Goal: Task Accomplishment & Management: Use online tool/utility

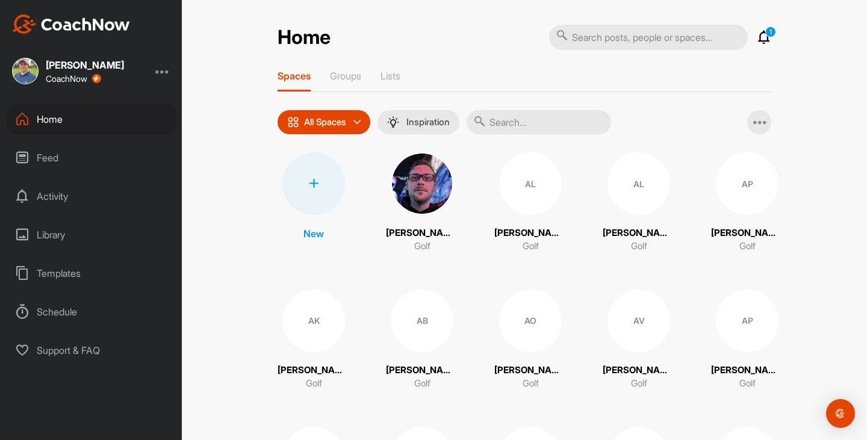
click at [312, 188] on icon at bounding box center [314, 184] width 10 height 10
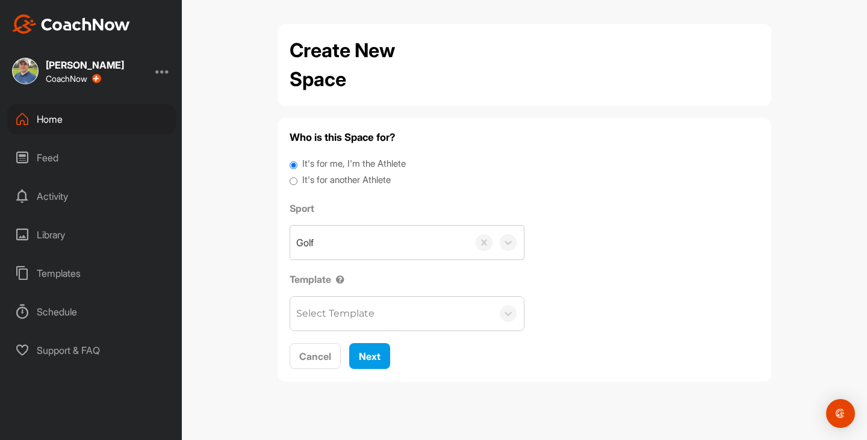
click at [292, 180] on input "It's for another Athlete" at bounding box center [294, 181] width 8 height 16
radio input "true"
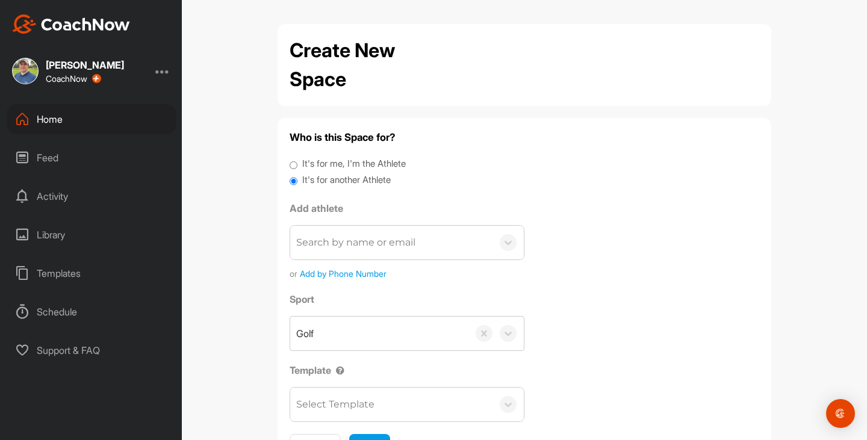
click at [331, 240] on div "Search by name or email" at bounding box center [355, 243] width 119 height 14
click at [332, 244] on div "Search by name or email" at bounding box center [355, 243] width 119 height 14
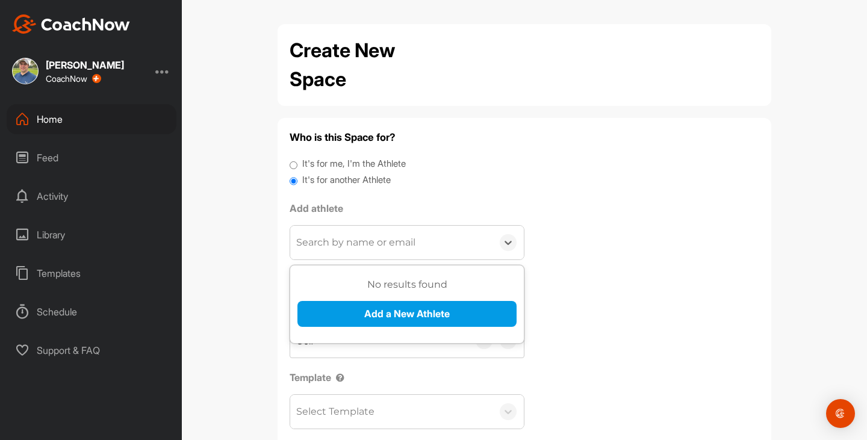
click at [332, 247] on div "Search by name or email" at bounding box center [355, 243] width 119 height 14
paste input "[EMAIL_ADDRESS][DOMAIN_NAME]"
type input "[EMAIL_ADDRESS][DOMAIN_NAME]"
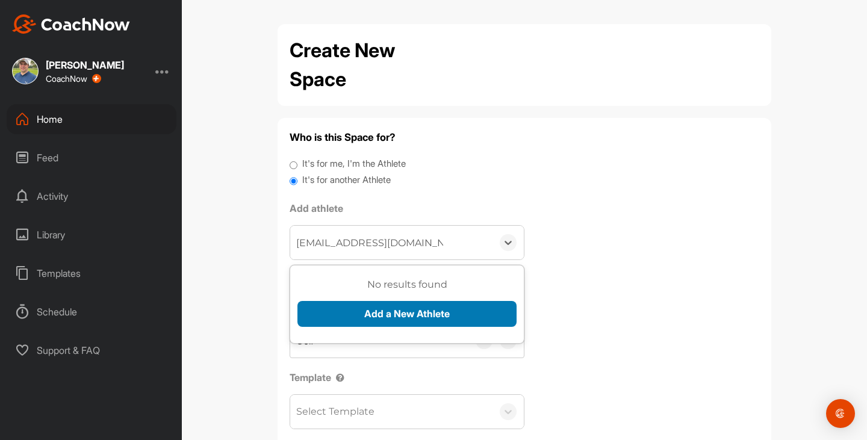
click at [335, 311] on button "Add a New Athlete" at bounding box center [407, 314] width 219 height 26
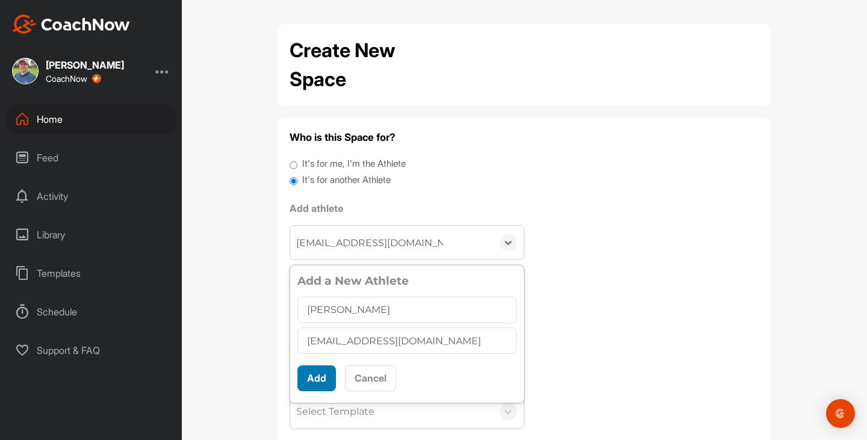
type input "[PERSON_NAME]"
click at [311, 385] on button "Add" at bounding box center [317, 379] width 39 height 26
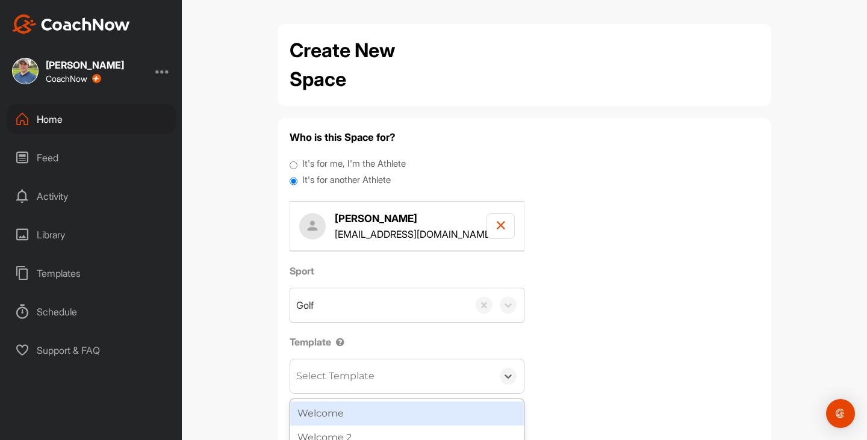
click at [361, 379] on div "Select Template" at bounding box center [335, 376] width 78 height 14
click at [348, 419] on div "Welcome" at bounding box center [407, 414] width 234 height 24
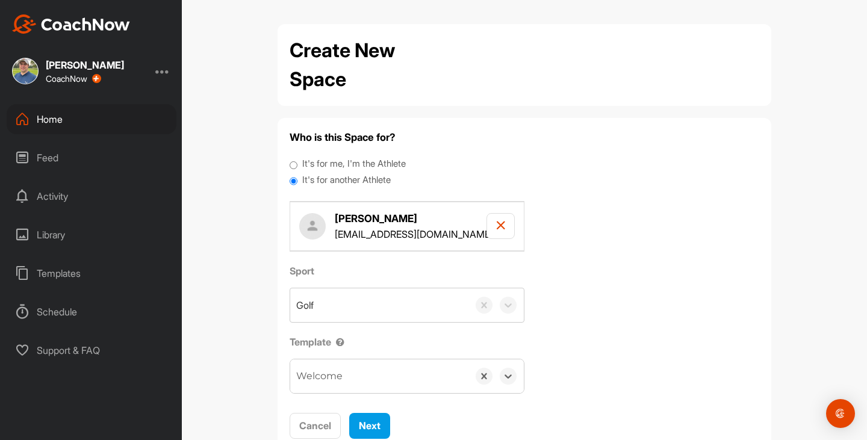
scroll to position [39, 0]
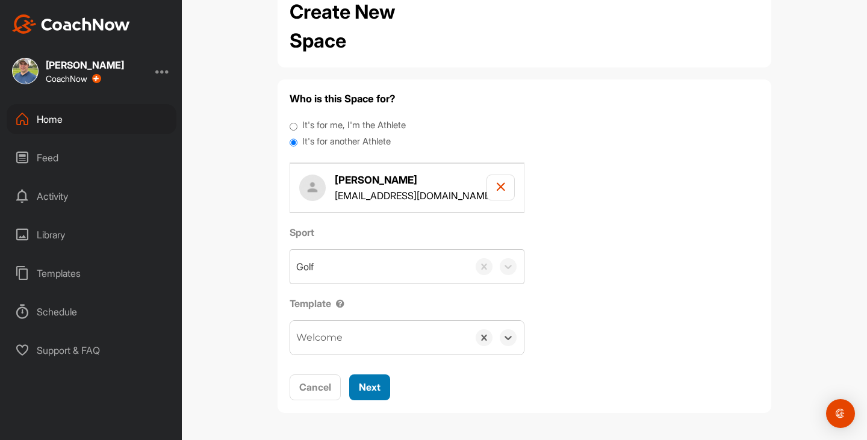
click at [367, 387] on span "Next" at bounding box center [370, 387] width 22 height 12
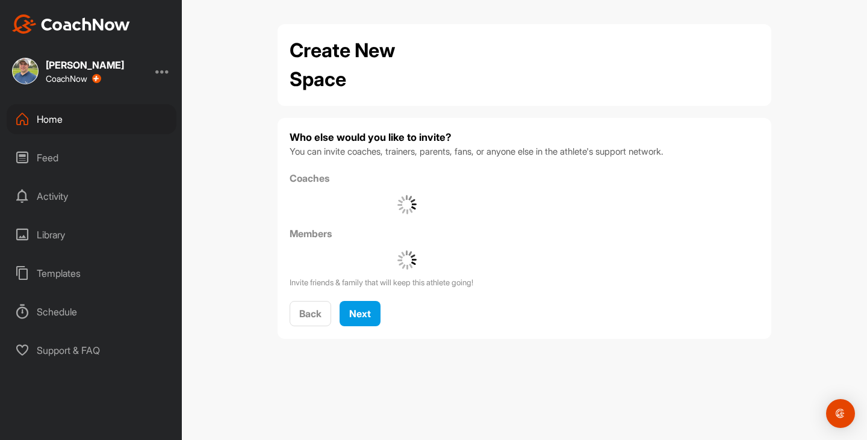
scroll to position [0, 0]
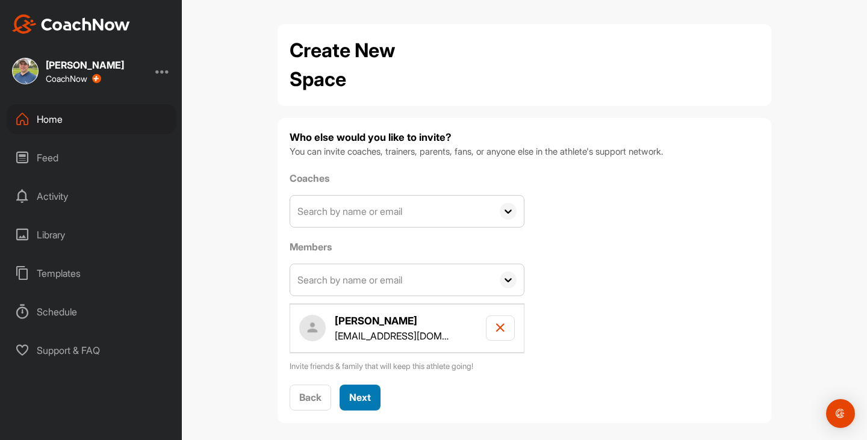
click at [359, 395] on span "Next" at bounding box center [360, 398] width 22 height 12
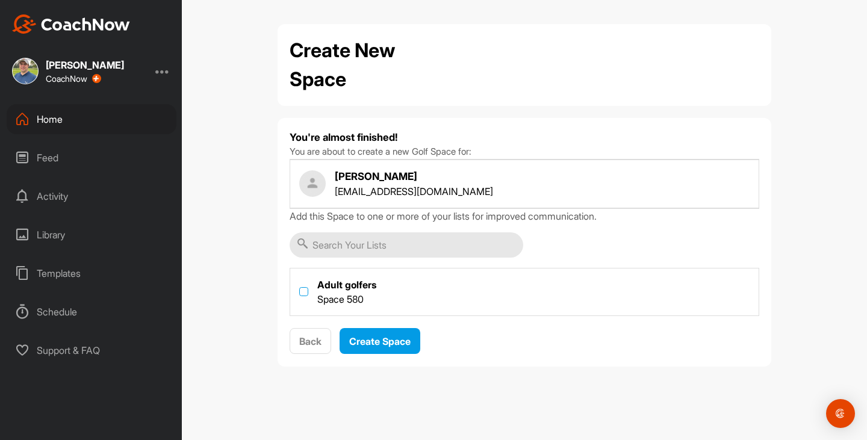
click at [300, 290] on label at bounding box center [303, 291] width 9 height 9
click at [300, 288] on input "checkbox" at bounding box center [299, 287] width 1 height 1
checkbox input "true"
click at [387, 344] on span "Create Space" at bounding box center [379, 341] width 61 height 12
